Goal: Task Accomplishment & Management: Manage account settings

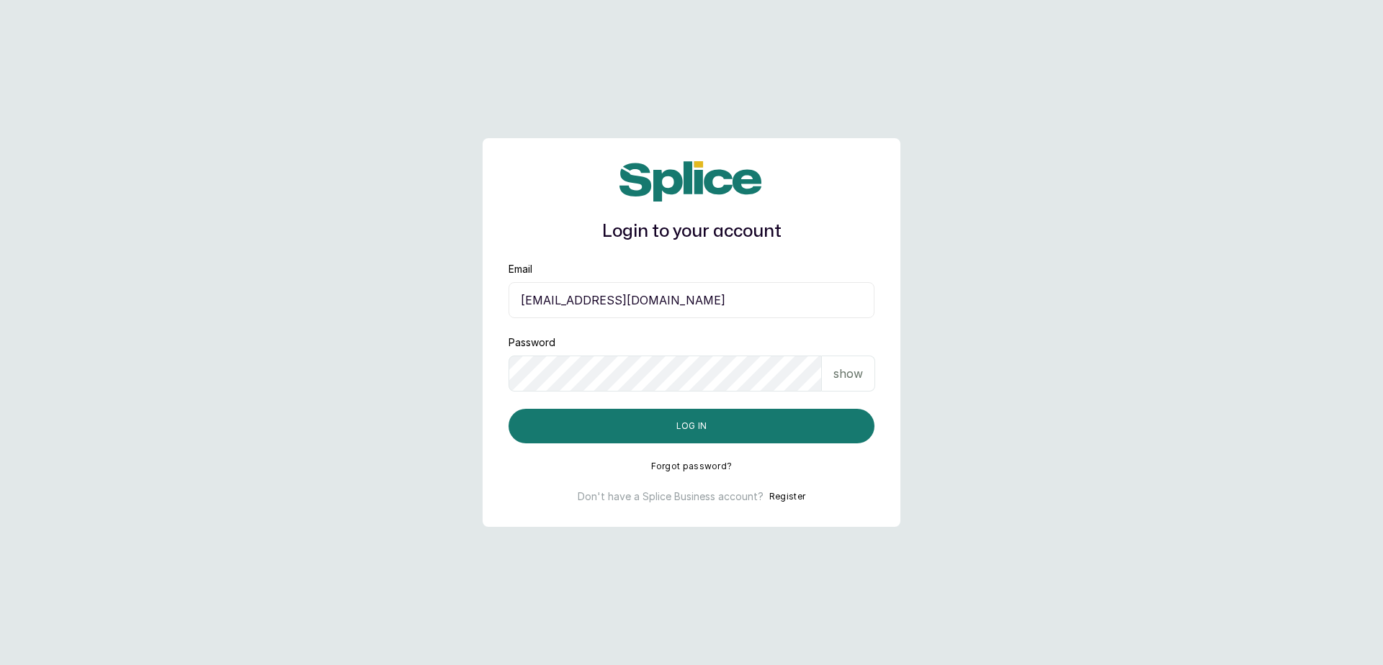
click at [769, 295] on input "sandraamanze012@gmail.com" at bounding box center [691, 300] width 366 height 36
type input "blessap002@gmail.com"
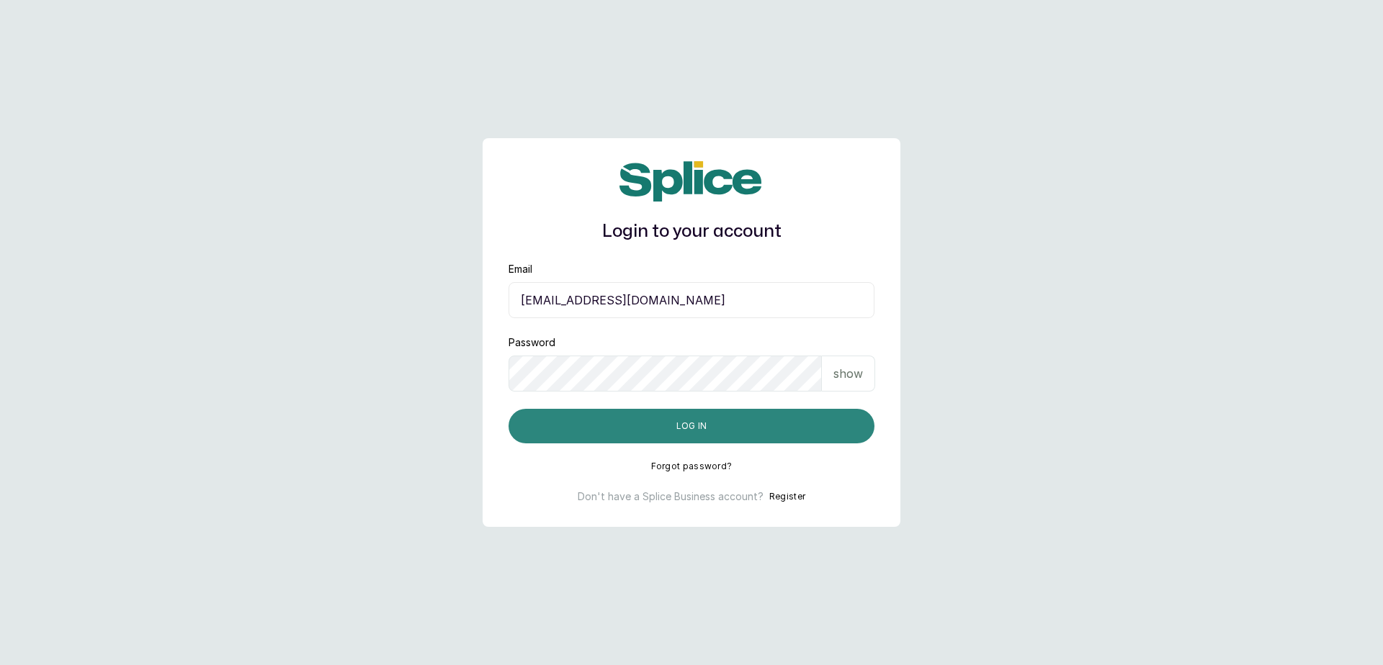
click at [669, 428] on button "Log in" at bounding box center [691, 426] width 366 height 35
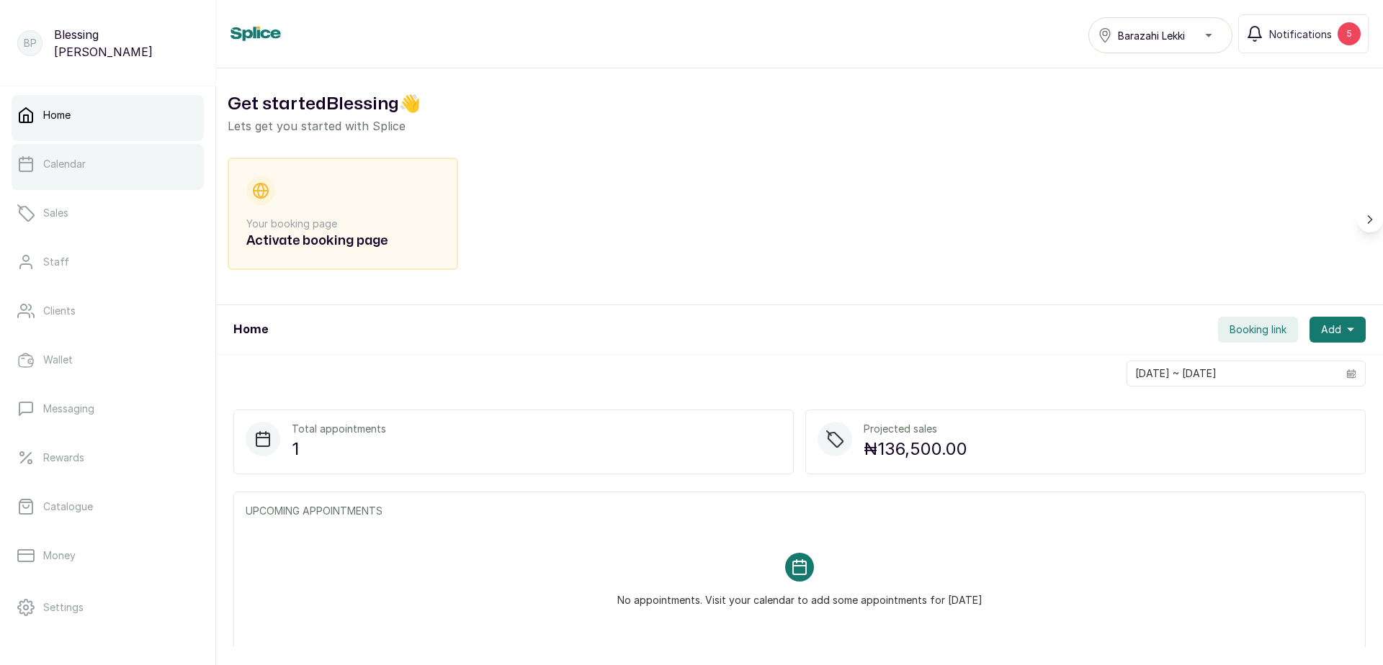
click at [120, 169] on link "Calendar" at bounding box center [108, 164] width 192 height 40
